Goal: Information Seeking & Learning: Find specific fact

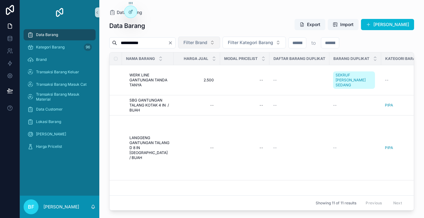
scroll to position [62, 0]
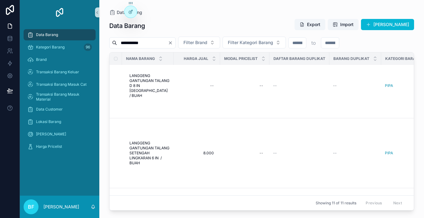
drag, startPoint x: 185, startPoint y: 44, endPoint x: 182, endPoint y: 45, distance: 3.1
click at [173, 45] on icon "Clear" at bounding box center [170, 42] width 5 height 5
click at [168, 43] on input "scrollable content" at bounding box center [142, 43] width 51 height 9
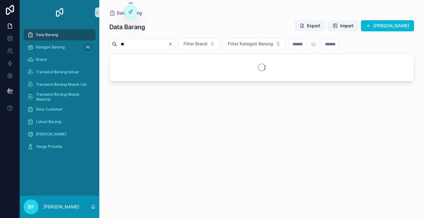
type input "*"
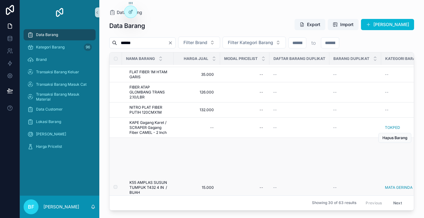
scroll to position [342, 0]
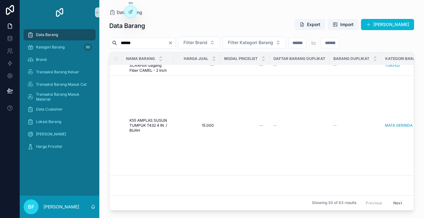
type input "*****"
click at [172, 43] on icon "Clear" at bounding box center [170, 43] width 2 height 2
click at [166, 45] on input "scrollable content" at bounding box center [142, 43] width 51 height 9
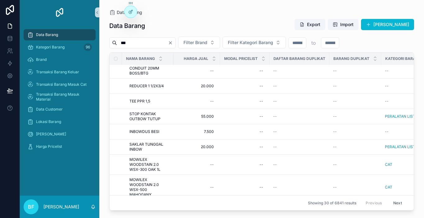
scroll to position [202, 0]
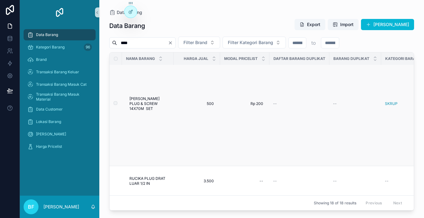
scroll to position [280, 0]
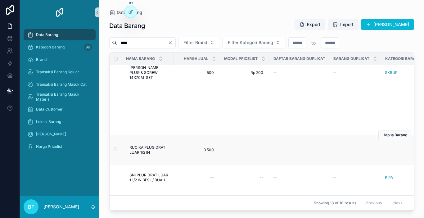
type input "****"
drag, startPoint x: 130, startPoint y: 144, endPoint x: 159, endPoint y: 155, distance: 30.6
click at [159, 155] on td "RUCIKA PLUG DRAT LUAR 1/2 IN RUCIKA PLUG DRAT LUAR 1/2 IN" at bounding box center [148, 150] width 52 height 30
copy span "RUCIKA PLUG DRAT LUAR 1/2 IN"
